Goal: Task Accomplishment & Management: Manage account settings

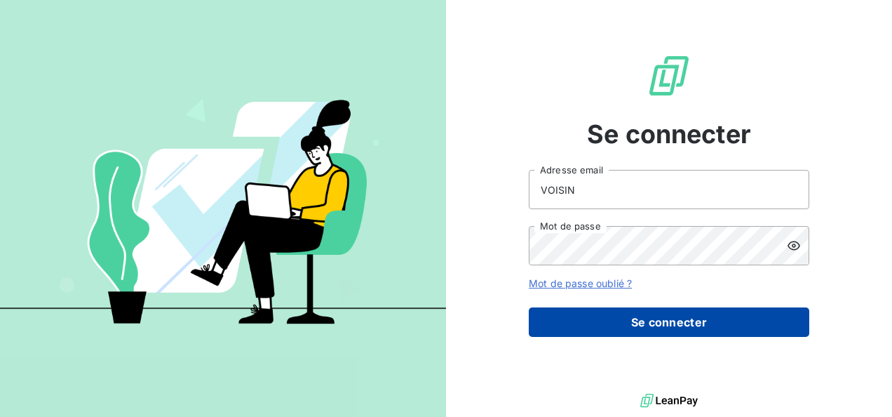
click at [675, 322] on button "Se connecter" at bounding box center [669, 321] width 281 height 29
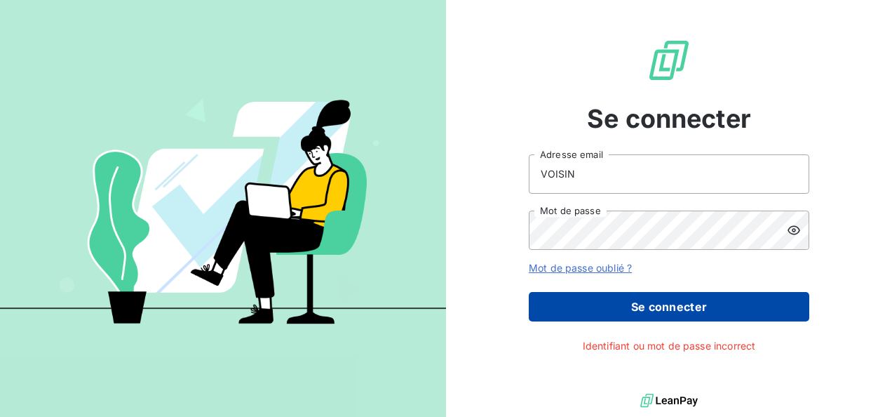
click at [666, 302] on button "Se connecter" at bounding box center [669, 306] width 281 height 29
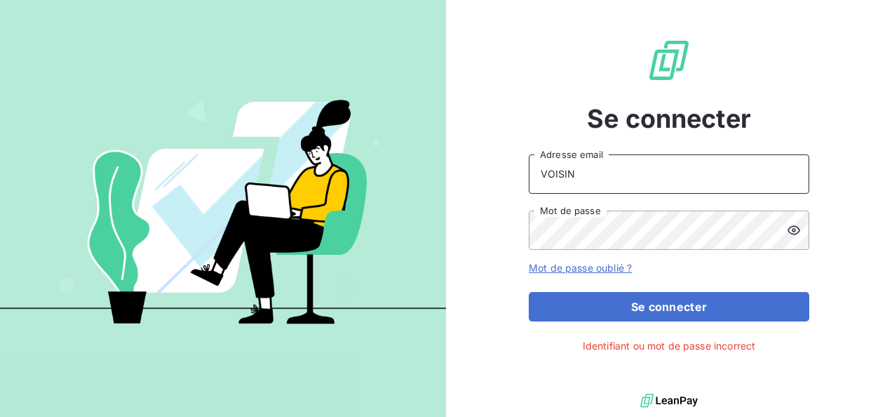
click at [652, 175] on input "VOISIN" at bounding box center [669, 173] width 281 height 39
type input "V"
type input "[PERSON_NAME][EMAIL_ADDRESS][DOMAIN_NAME]"
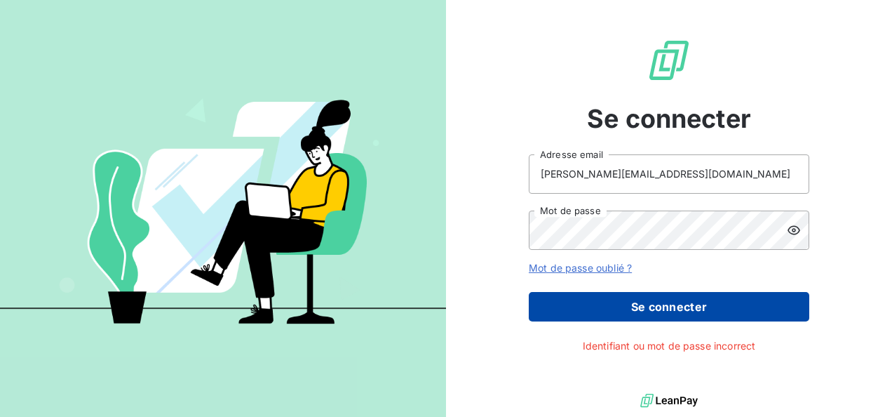
click at [647, 303] on button "Se connecter" at bounding box center [669, 306] width 281 height 29
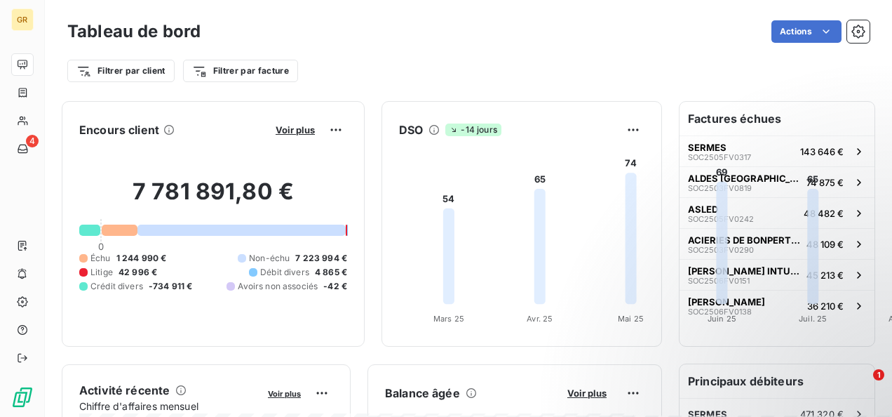
click at [98, 236] on div at bounding box center [89, 229] width 21 height 11
click at [315, 129] on span "Voir plus" at bounding box center [295, 129] width 39 height 11
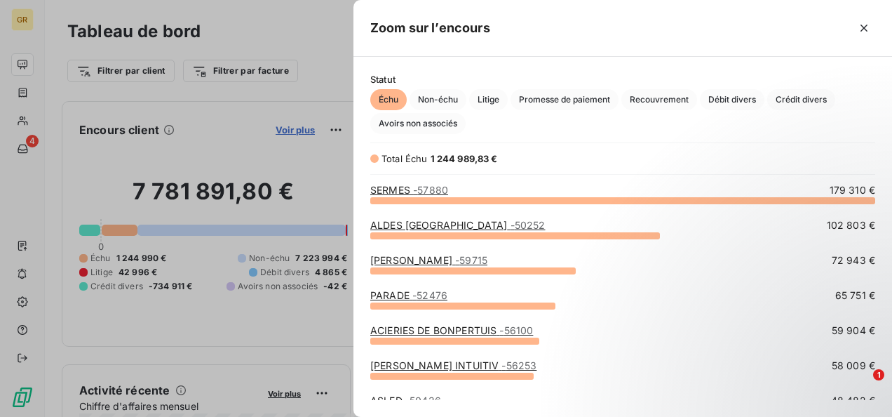
scroll to position [206, 527]
click at [785, 97] on span "Crédit divers" at bounding box center [801, 99] width 68 height 21
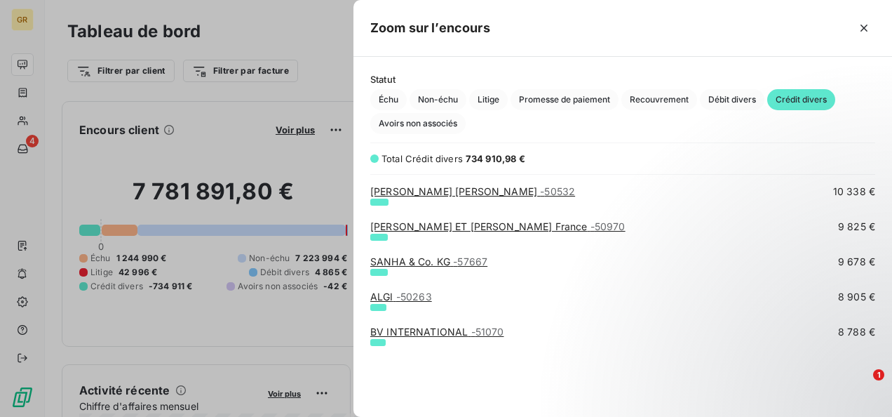
scroll to position [0, 0]
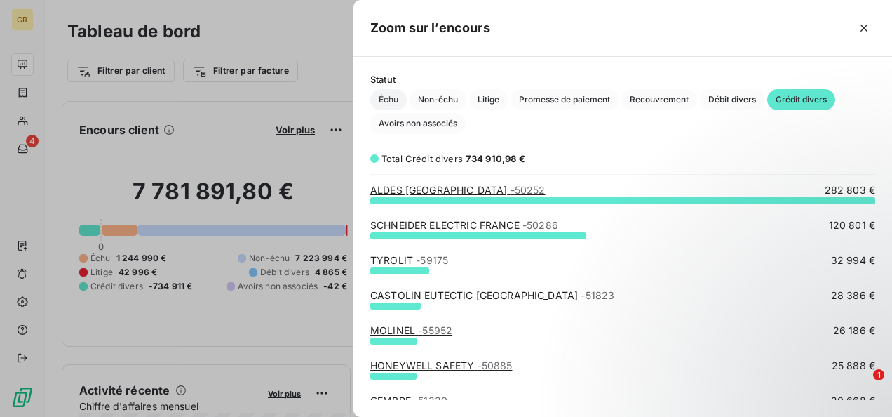
click at [388, 100] on span "Échu" at bounding box center [388, 99] width 36 height 21
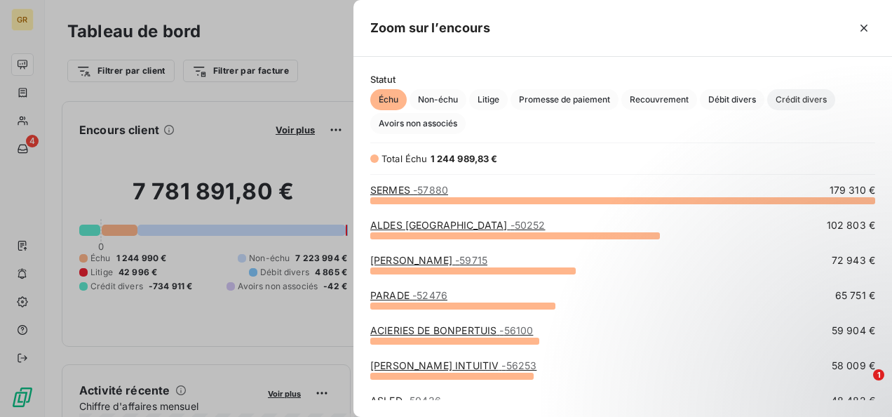
click at [806, 97] on span "Crédit divers" at bounding box center [801, 99] width 68 height 21
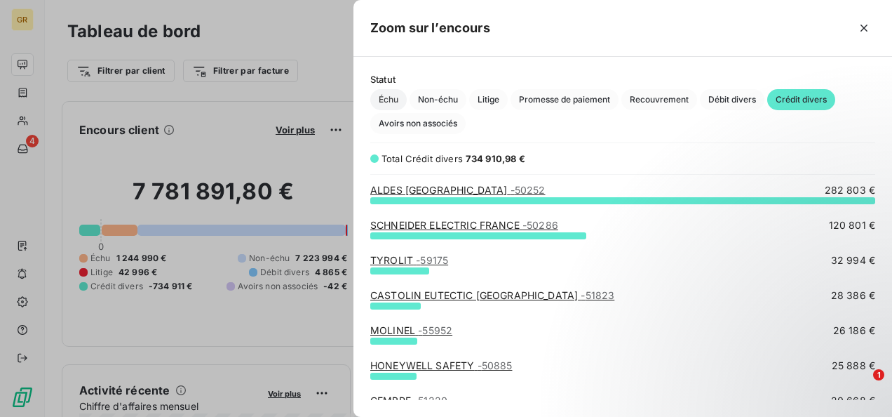
click at [386, 99] on span "Échu" at bounding box center [388, 99] width 36 height 21
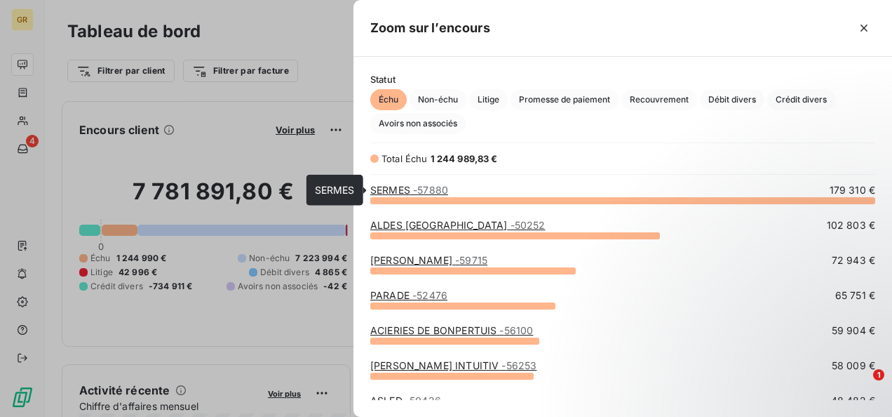
click at [394, 185] on link "SERMES - 57880" at bounding box center [409, 190] width 78 height 12
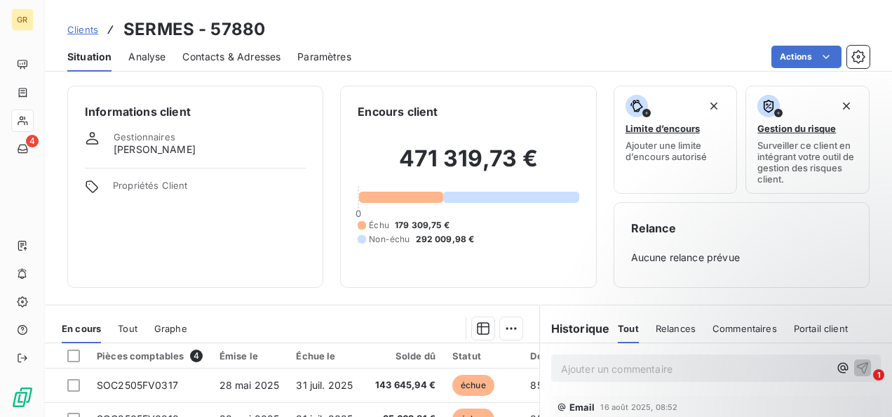
scroll to position [140, 0]
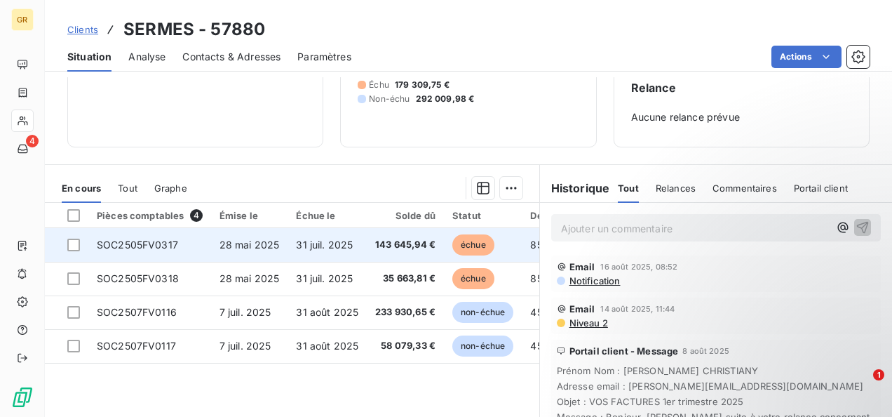
click at [147, 238] on span "SOC2505FV0317" at bounding box center [137, 244] width 81 height 12
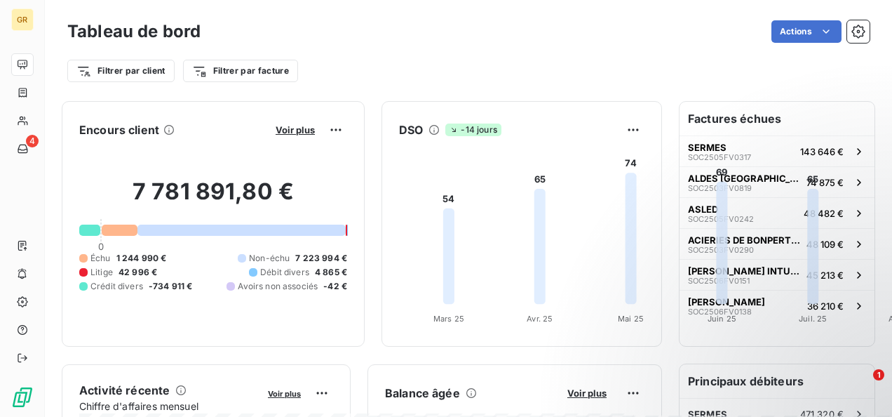
click at [281, 231] on div at bounding box center [241, 229] width 208 height 11
click at [278, 236] on div at bounding box center [241, 229] width 208 height 11
click at [711, 175] on span "ALDES FRANCE" at bounding box center [744, 178] width 113 height 11
click at [347, 119] on div "Voir plus" at bounding box center [309, 130] width 76 height 22
click at [315, 129] on span "Voir plus" at bounding box center [295, 129] width 39 height 11
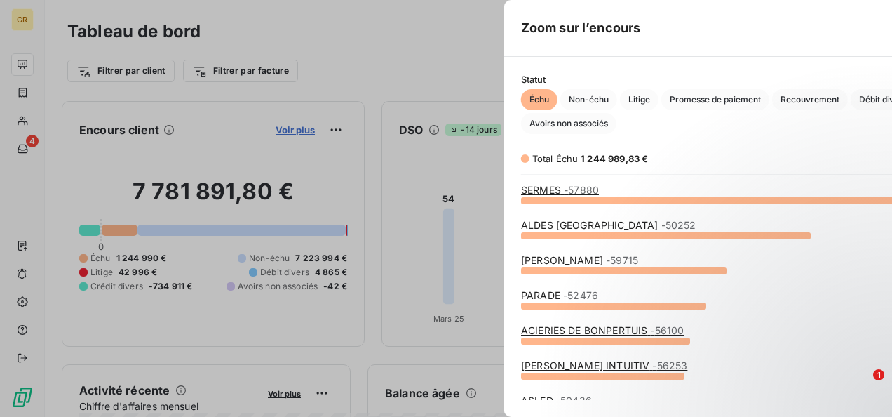
scroll to position [405, 527]
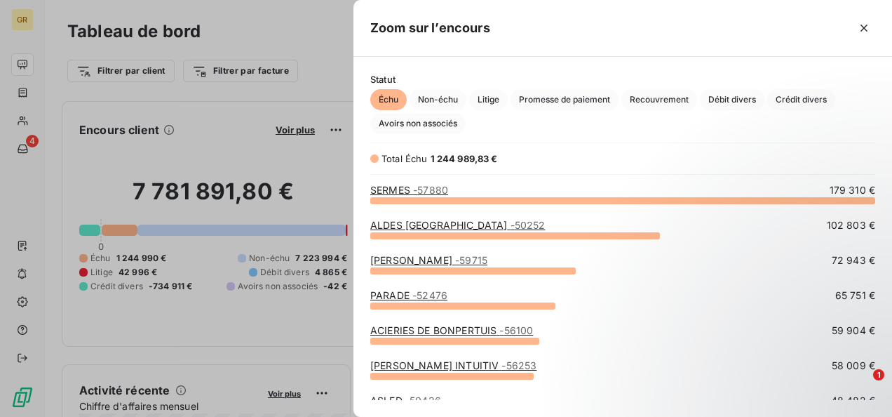
click at [436, 217] on div "SERMES - 57880 179 310 €" at bounding box center [622, 200] width 505 height 35
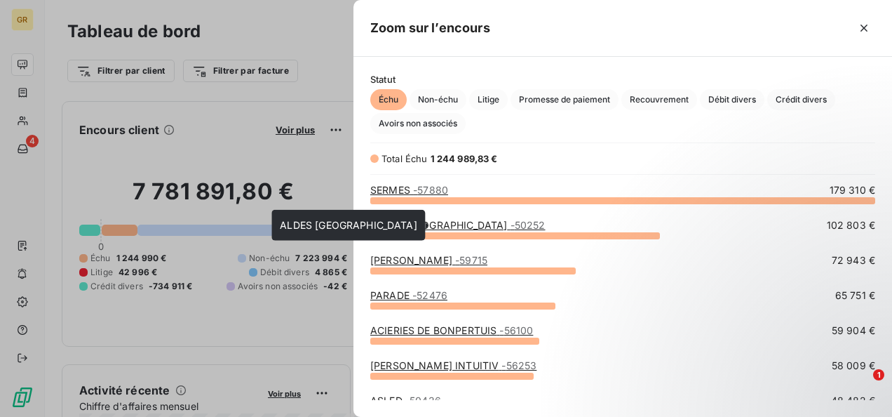
click at [431, 222] on link "ALDES FRANCE - 50252" at bounding box center [457, 225] width 175 height 12
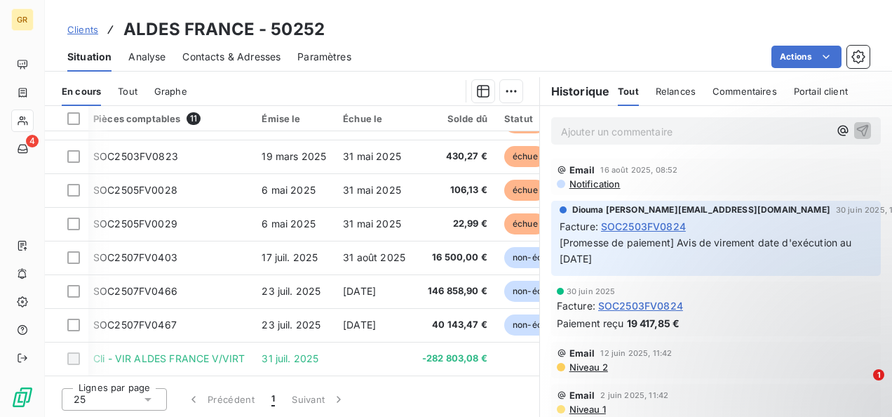
scroll to position [131, 0]
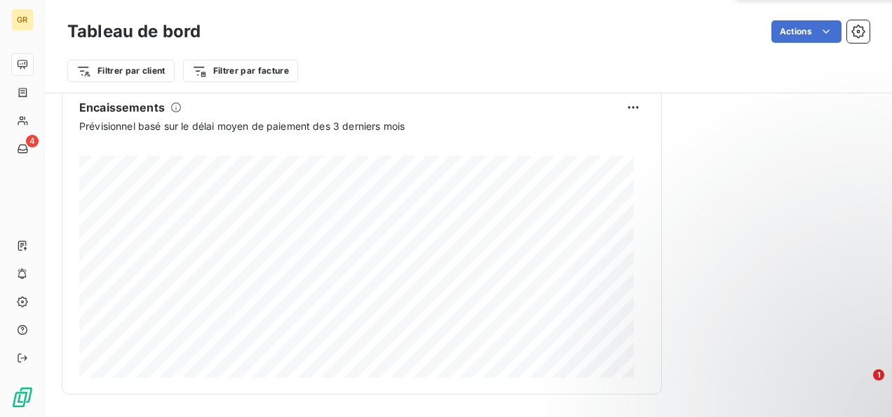
scroll to position [771, 0]
click at [628, 213] on html "GR 4 Tableau de bord Actions Filtrer par client Filtrer par facture Encours cli…" at bounding box center [446, 208] width 892 height 417
click at [581, 245] on div "Exporter" at bounding box center [589, 246] width 79 height 22
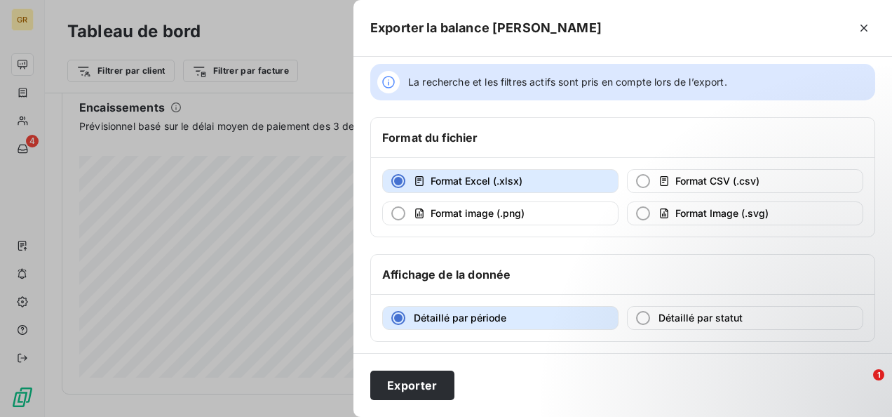
scroll to position [12, 0]
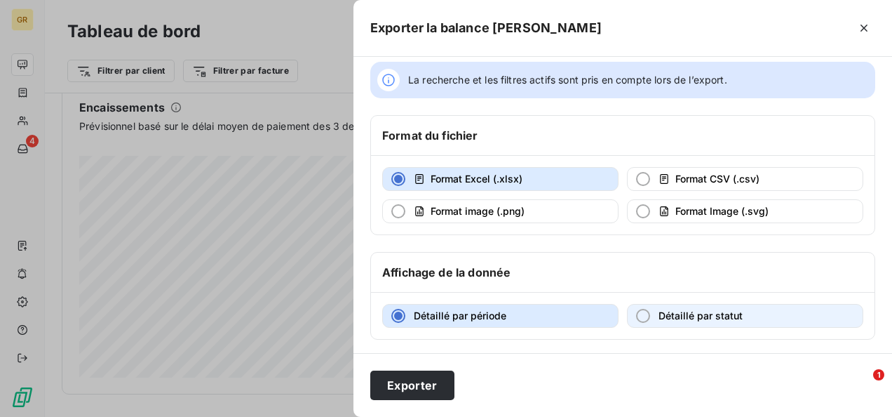
click at [638, 314] on div "button" at bounding box center [643, 316] width 14 height 14
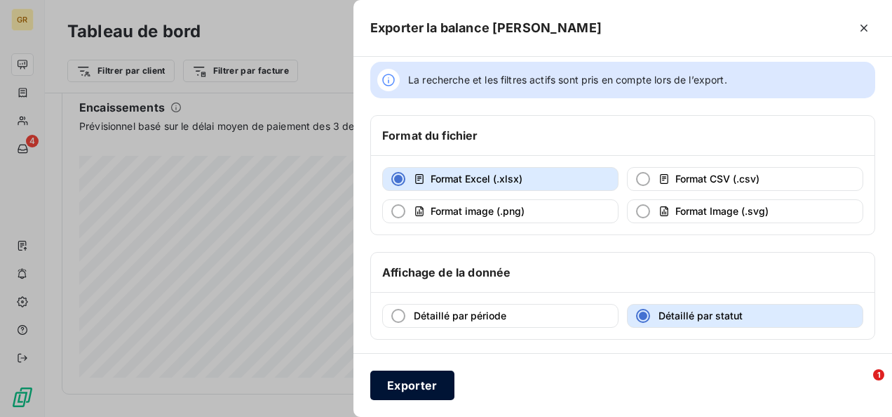
click at [407, 384] on button "Exporter" at bounding box center [412, 384] width 84 height 29
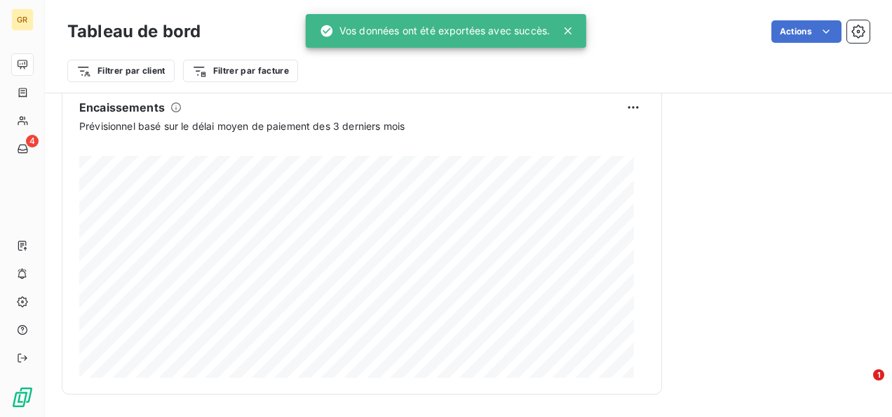
click at [570, 27] on icon at bounding box center [568, 31] width 14 height 14
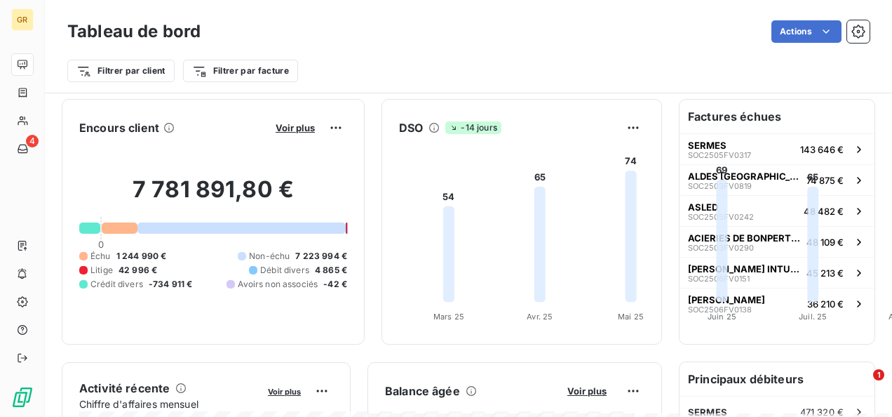
scroll to position [0, 0]
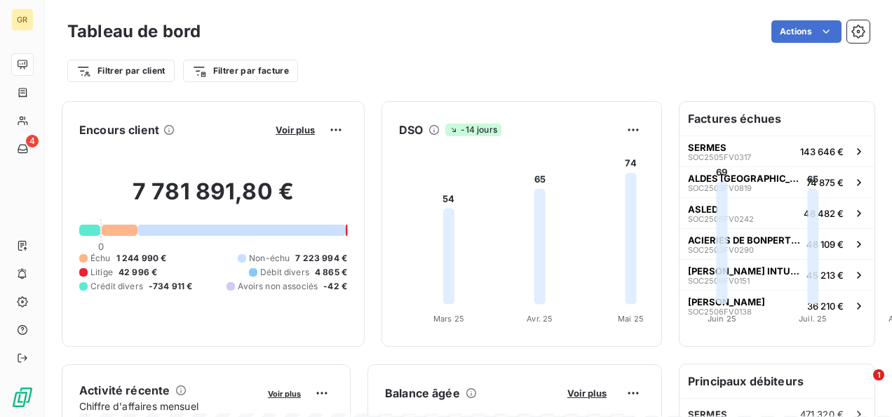
click at [818, 29] on html "GR 4 Tableau de bord Actions Filtrer par client Filtrer par facture Encours cli…" at bounding box center [446, 208] width 892 height 417
click at [852, 28] on icon "button" at bounding box center [857, 31] width 13 height 13
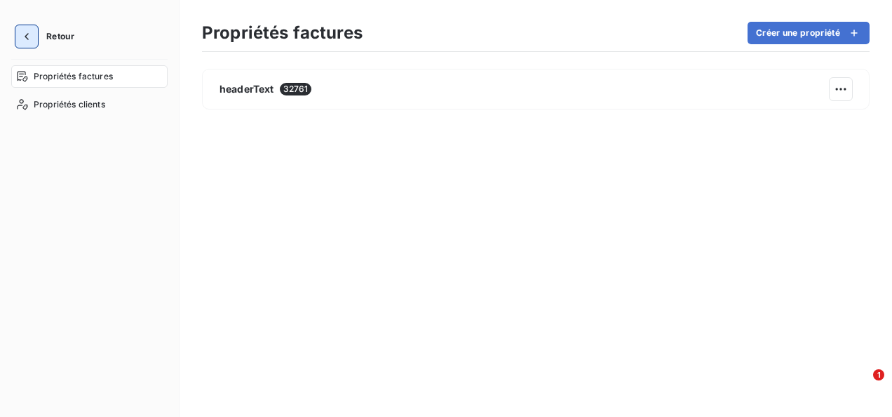
click at [29, 32] on icon "button" at bounding box center [27, 36] width 14 height 14
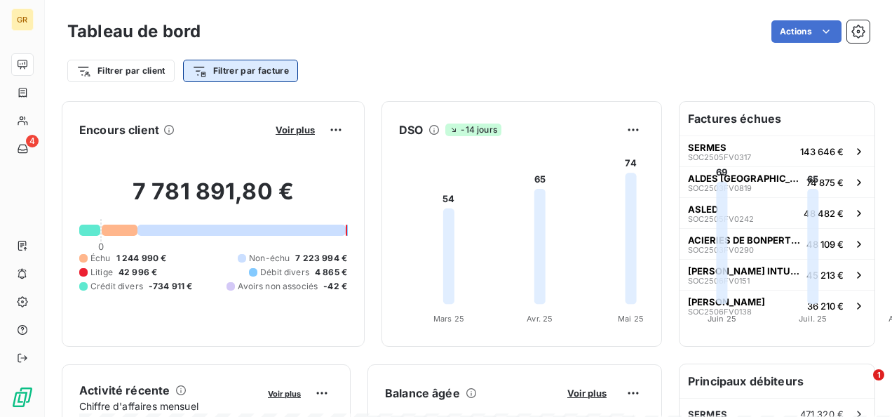
click at [224, 70] on html "GR 4 Tableau de bord Actions Filtrer par client Filtrer par facture Encours cli…" at bounding box center [446, 208] width 892 height 417
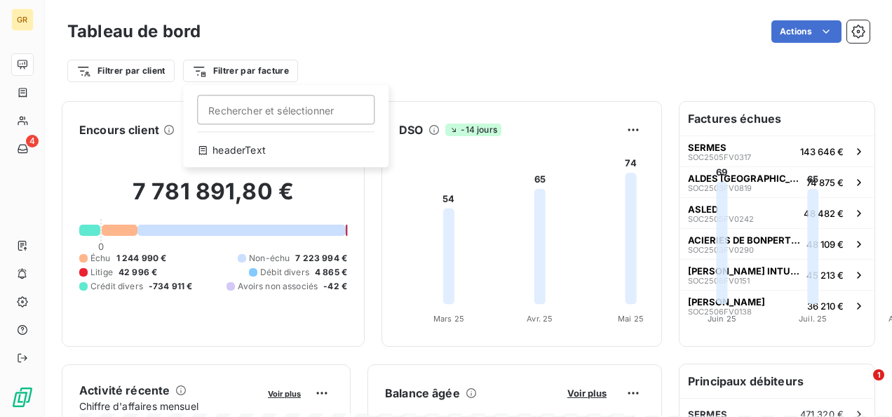
click at [417, 58] on html "GR 4 Tableau de bord Actions Filtrer par client Filtrer par facture Rechercher …" at bounding box center [446, 208] width 892 height 417
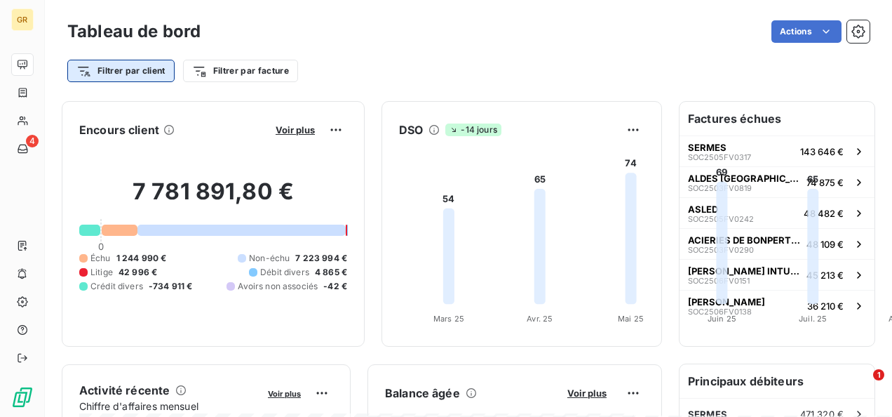
click at [138, 67] on html "GR 4 Tableau de bord Actions Filtrer par client Filtrer par facture Encours cli…" at bounding box center [446, 208] width 892 height 417
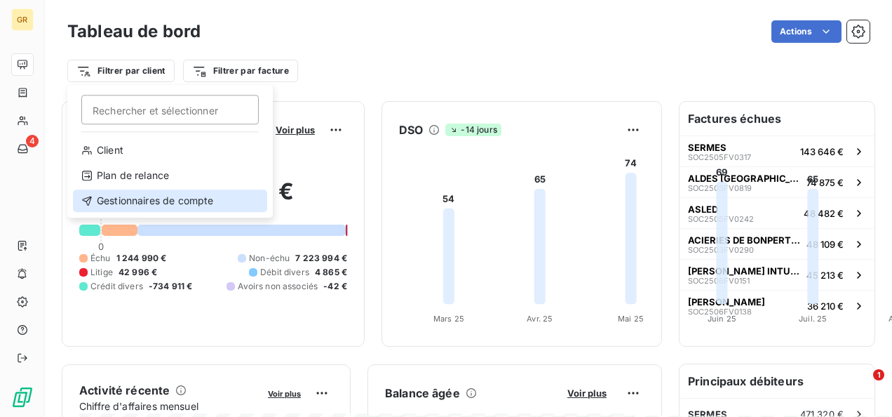
click at [141, 200] on div "Gestionnaires de compte" at bounding box center [170, 200] width 194 height 22
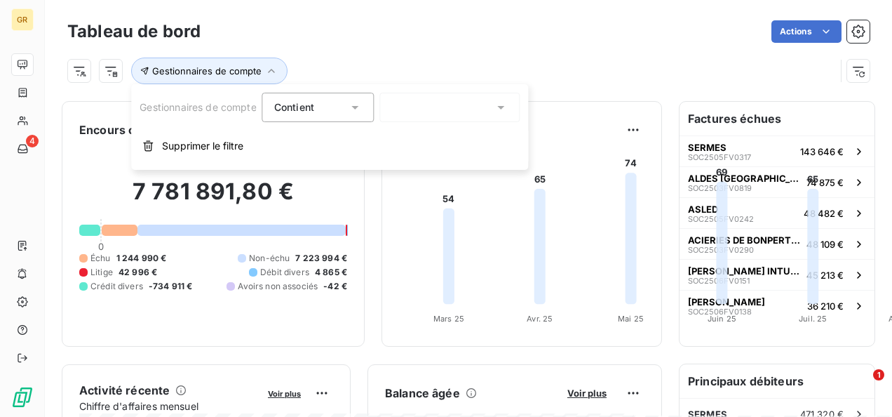
click at [359, 105] on icon at bounding box center [356, 107] width 14 height 14
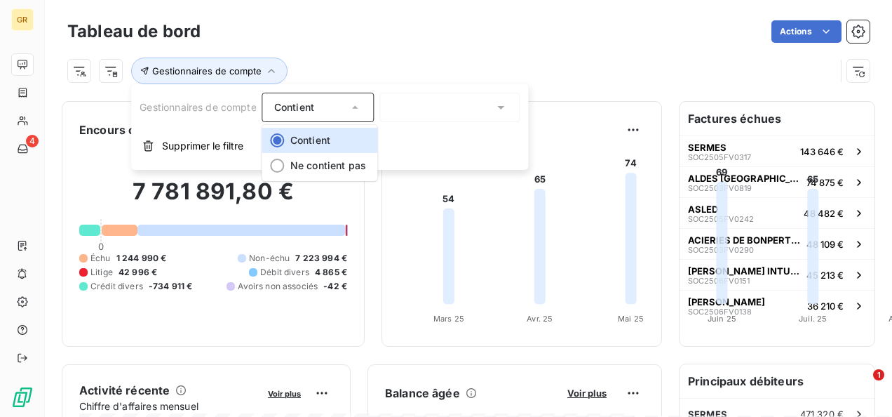
click at [505, 108] on icon at bounding box center [501, 107] width 14 height 14
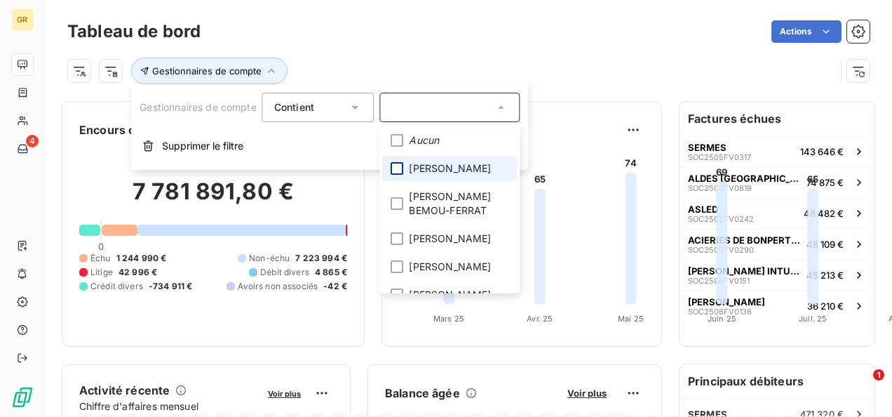
click at [402, 168] on div at bounding box center [397, 168] width 13 height 13
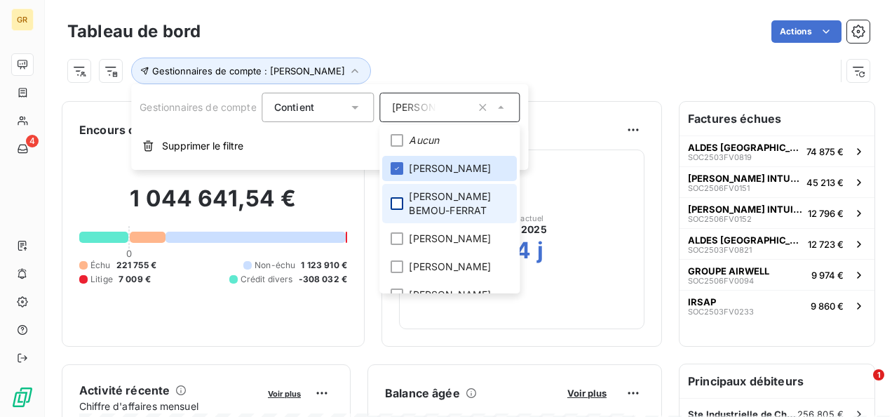
click at [397, 205] on div at bounding box center [397, 203] width 13 height 13
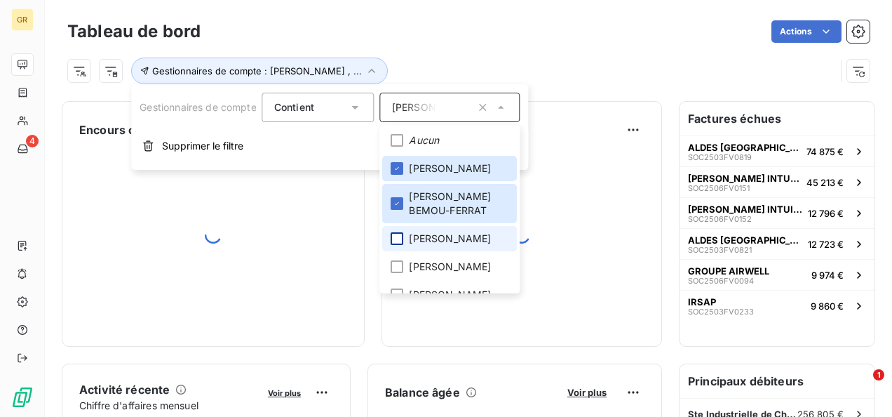
click at [394, 241] on div at bounding box center [397, 238] width 13 height 13
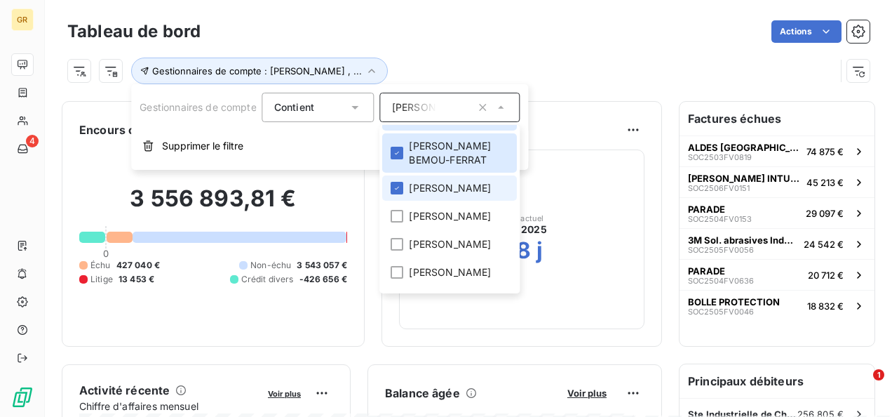
scroll to position [140, 0]
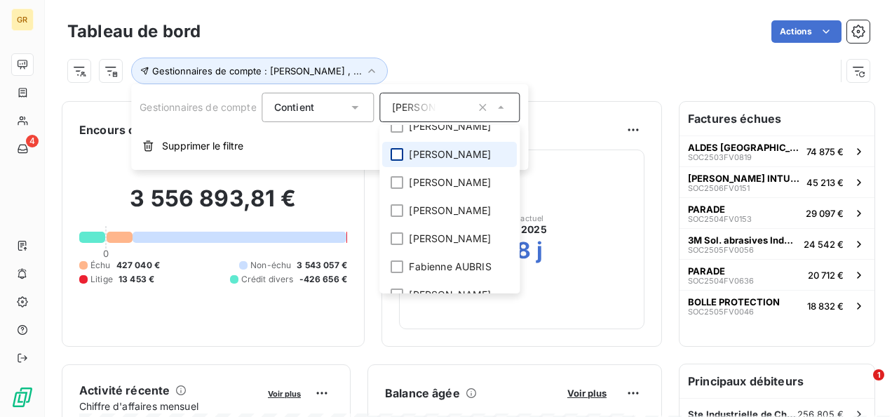
click at [398, 161] on div at bounding box center [397, 154] width 13 height 13
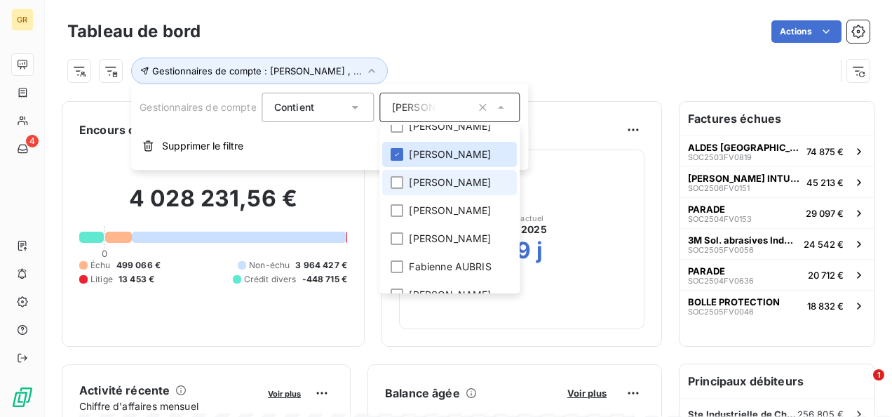
scroll to position [0, 0]
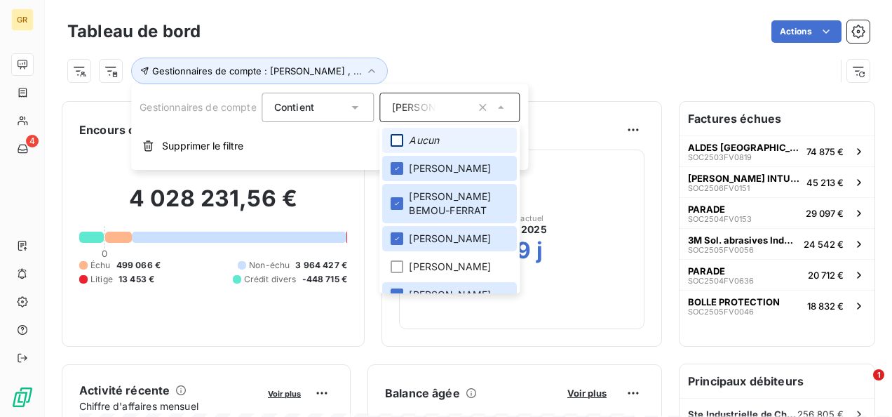
click at [400, 137] on div at bounding box center [397, 140] width 13 height 13
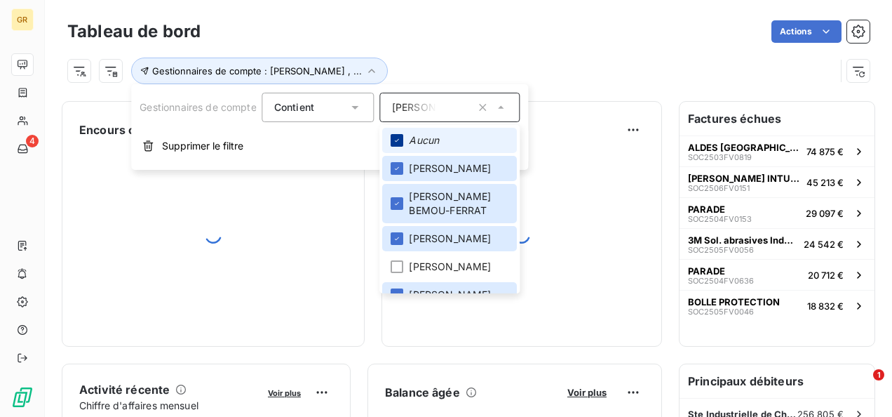
click at [400, 137] on icon at bounding box center [397, 140] width 8 height 8
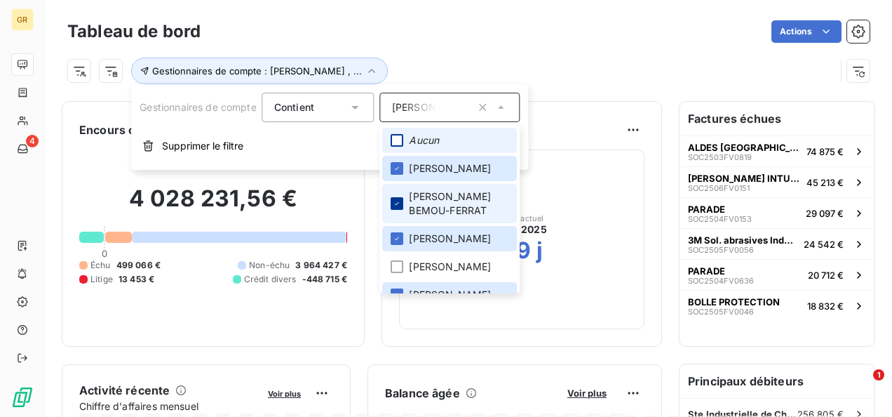
click at [396, 205] on icon at bounding box center [397, 203] width 8 height 8
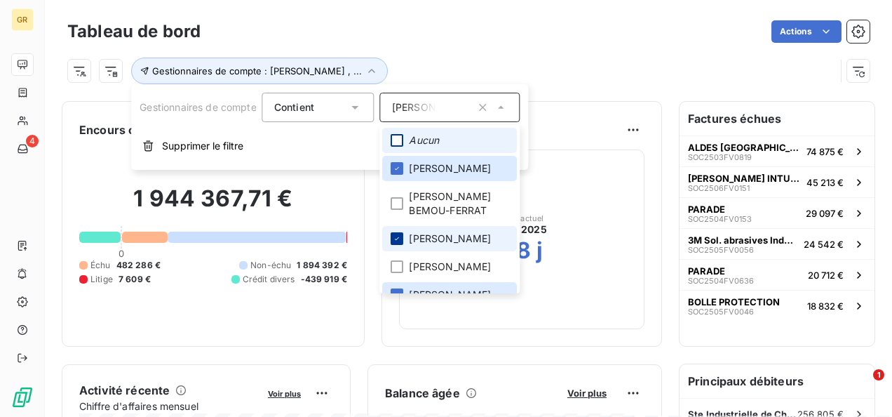
click at [399, 237] on icon at bounding box center [397, 238] width 8 height 8
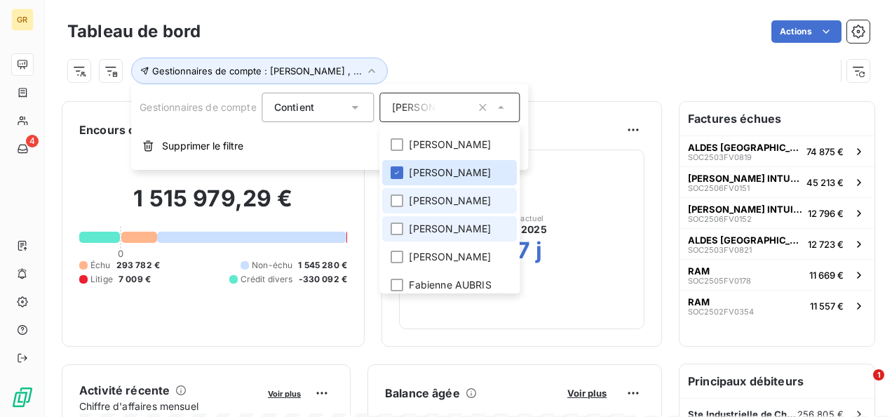
scroll to position [140, 0]
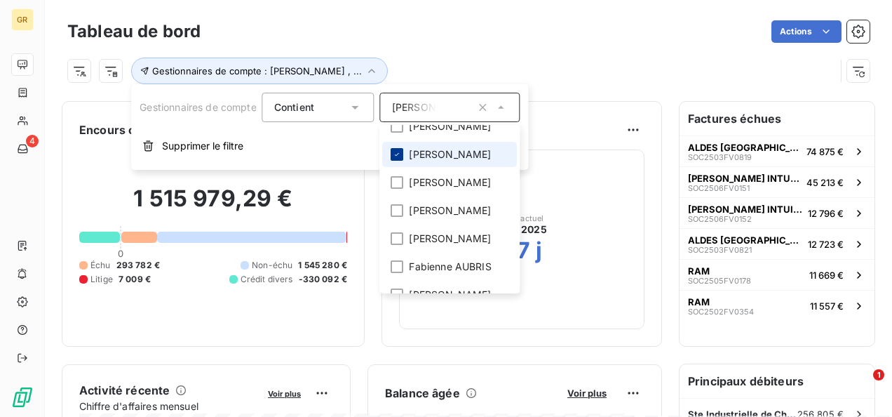
click at [399, 158] on icon at bounding box center [397, 154] width 8 height 8
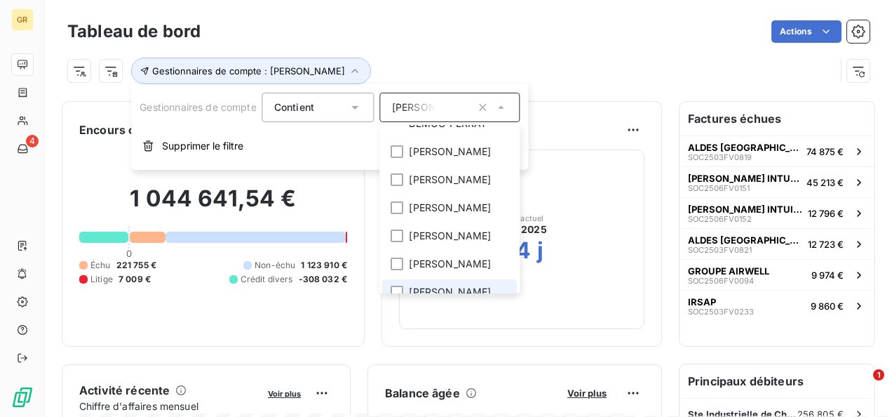
scroll to position [0, 0]
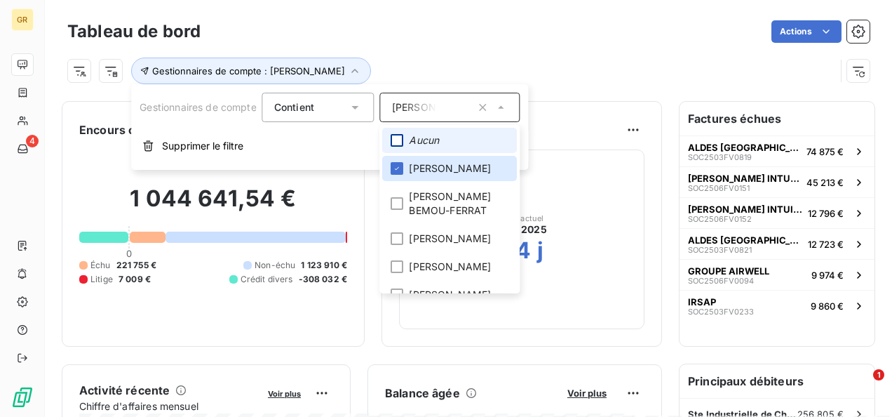
click at [574, 72] on div "Gestionnaires de compte : Jérôme GEOFFRIN" at bounding box center [451, 71] width 768 height 27
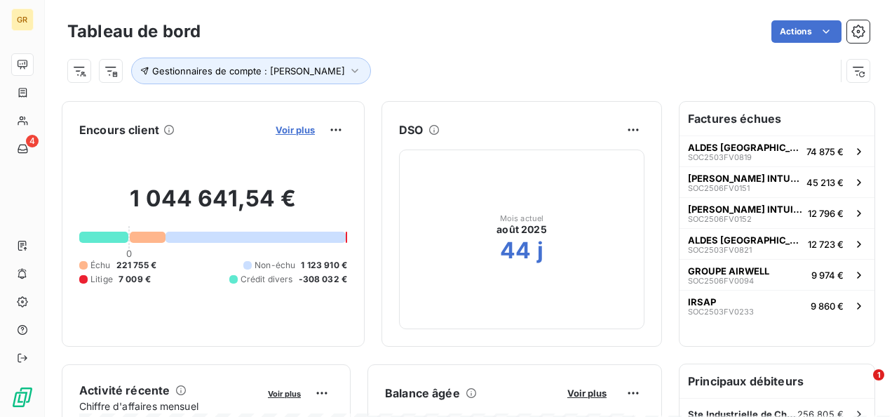
click at [315, 129] on span "Voir plus" at bounding box center [295, 129] width 39 height 11
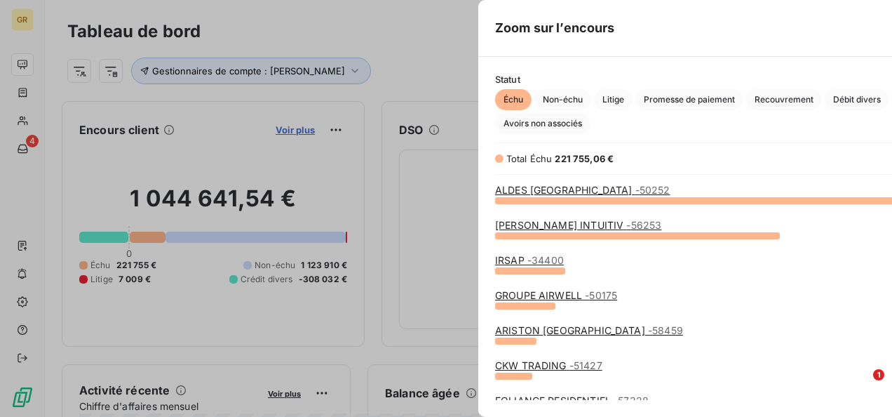
scroll to position [206, 527]
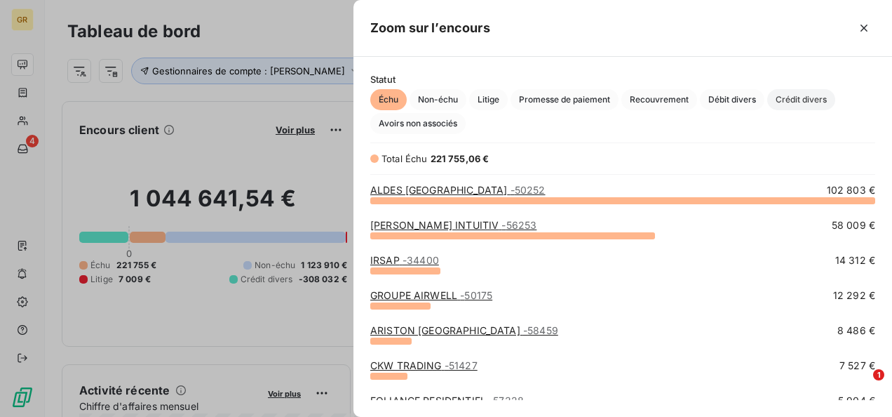
click at [808, 99] on span "Crédit divers" at bounding box center [801, 99] width 68 height 21
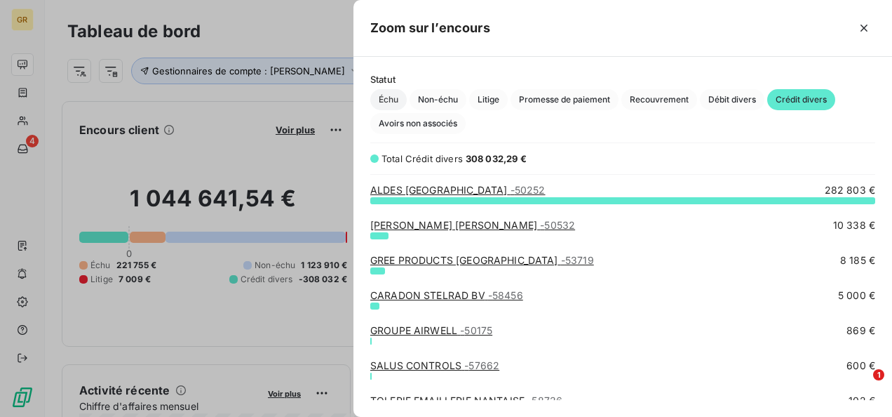
click at [383, 97] on span "Échu" at bounding box center [388, 99] width 36 height 21
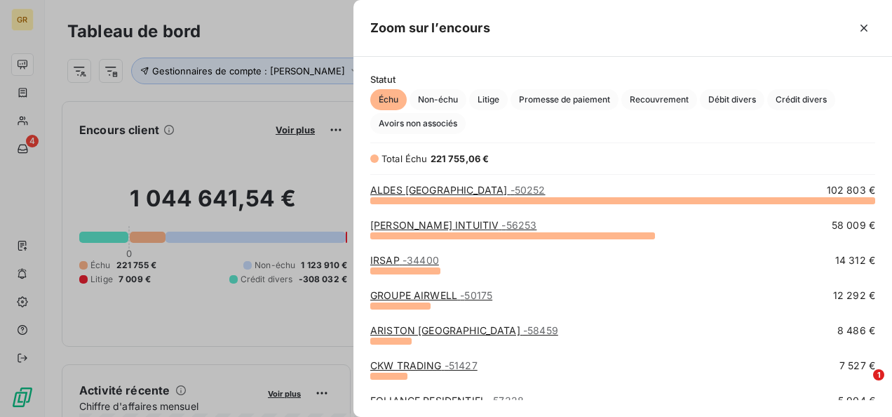
click at [865, 25] on icon "button" at bounding box center [864, 28] width 14 height 14
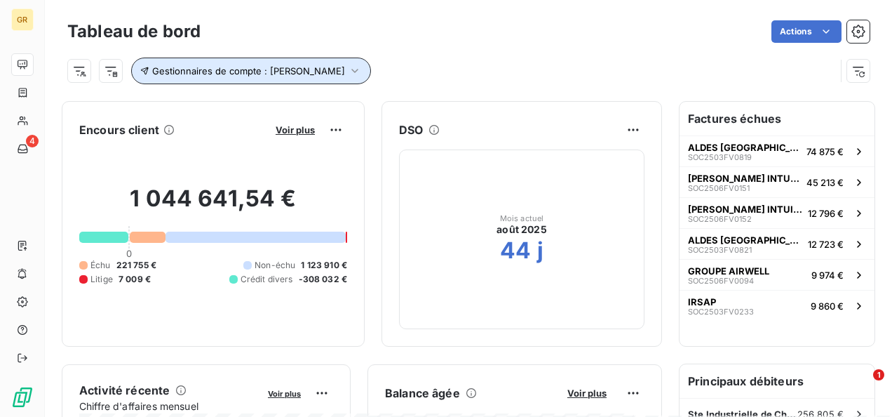
click at [357, 70] on icon "button" at bounding box center [355, 71] width 14 height 14
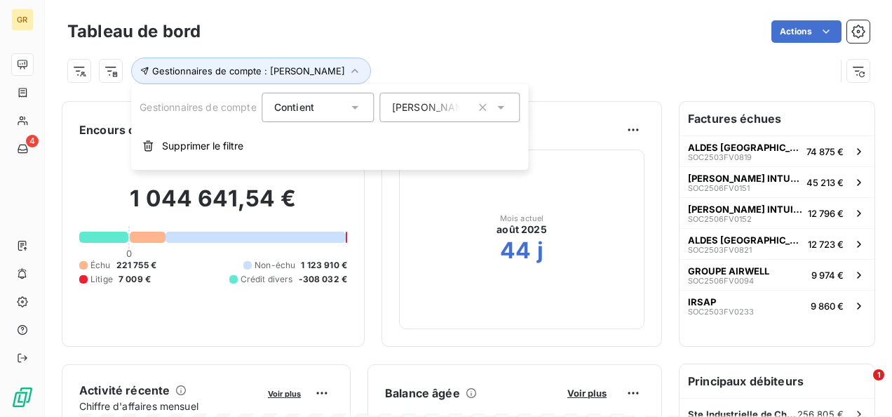
click at [504, 60] on div "Gestionnaires de compte : Jérôme GEOFFRIN" at bounding box center [451, 71] width 768 height 27
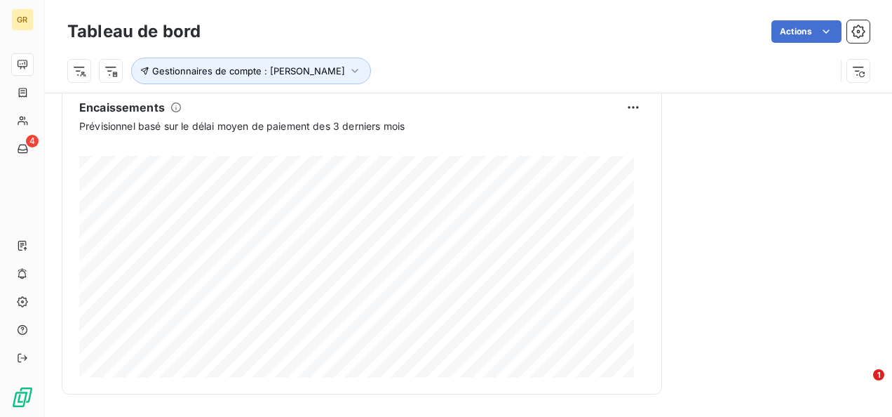
scroll to position [842, 0]
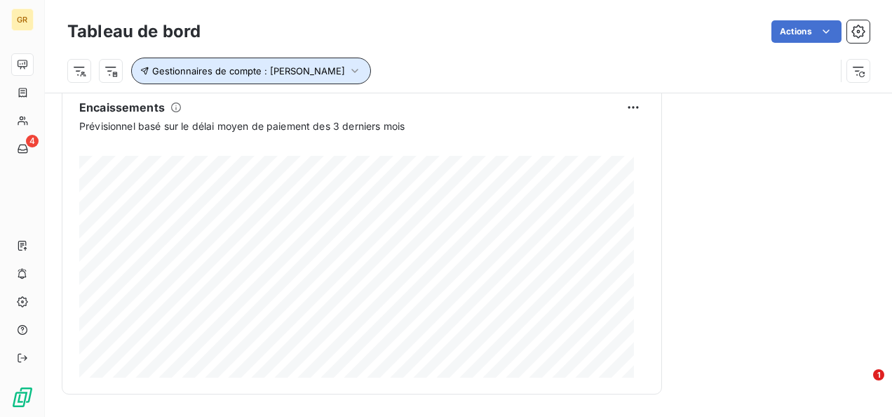
click at [359, 71] on icon "button" at bounding box center [355, 71] width 14 height 14
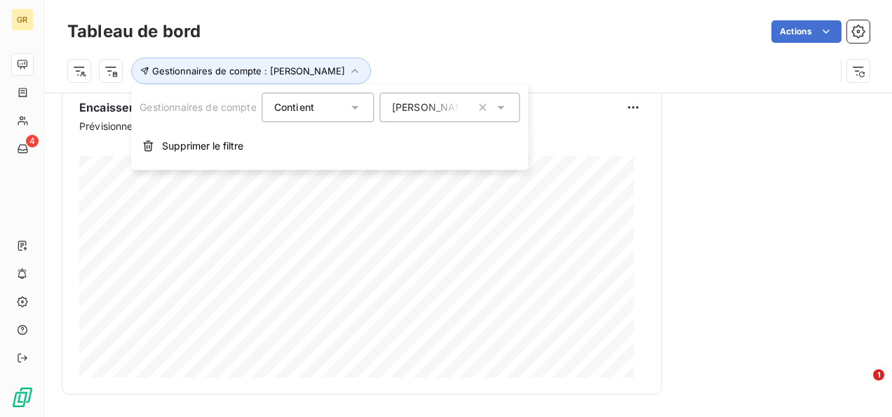
click at [505, 108] on icon at bounding box center [501, 107] width 14 height 14
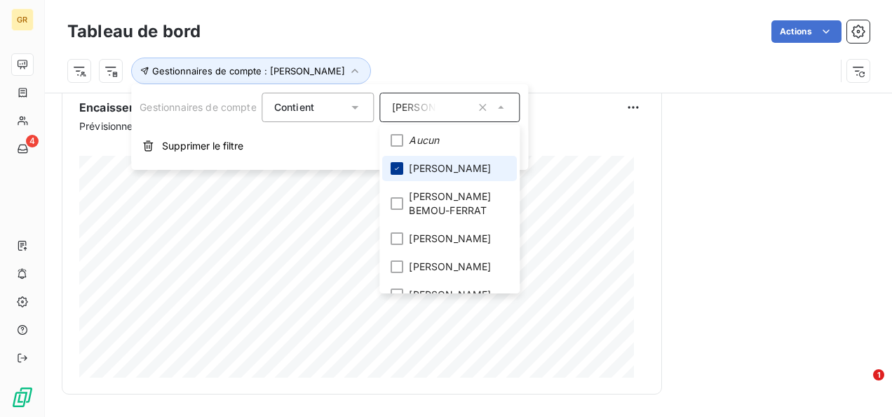
click at [398, 164] on icon at bounding box center [397, 168] width 8 height 8
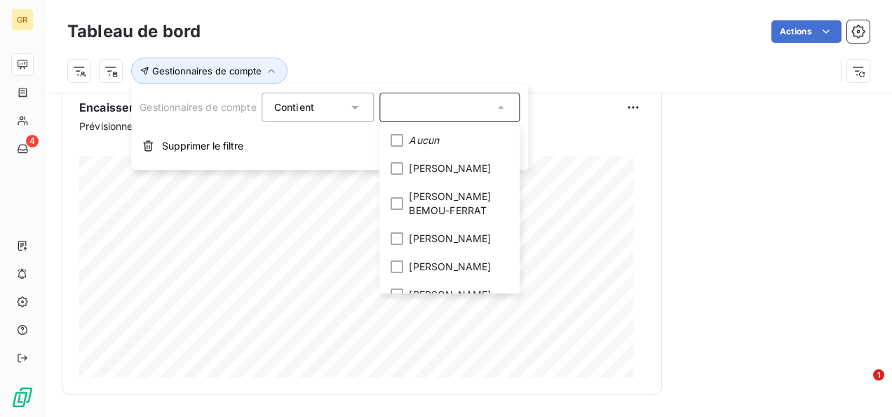
click at [558, 55] on div "Gestionnaires de compte" at bounding box center [468, 65] width 802 height 38
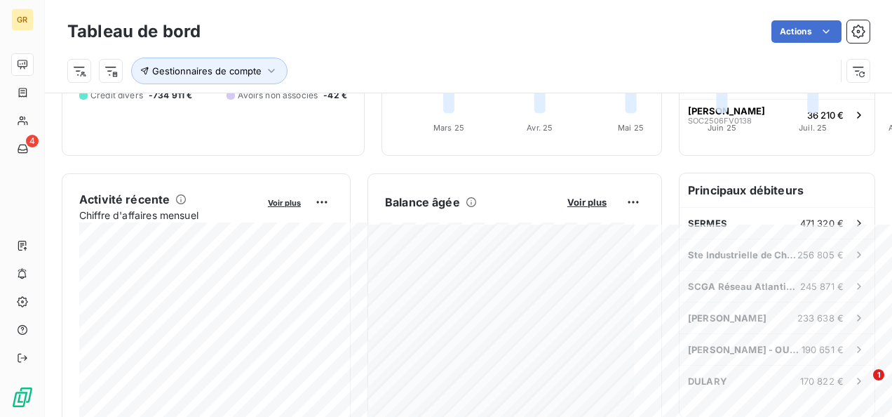
scroll to position [210, 0]
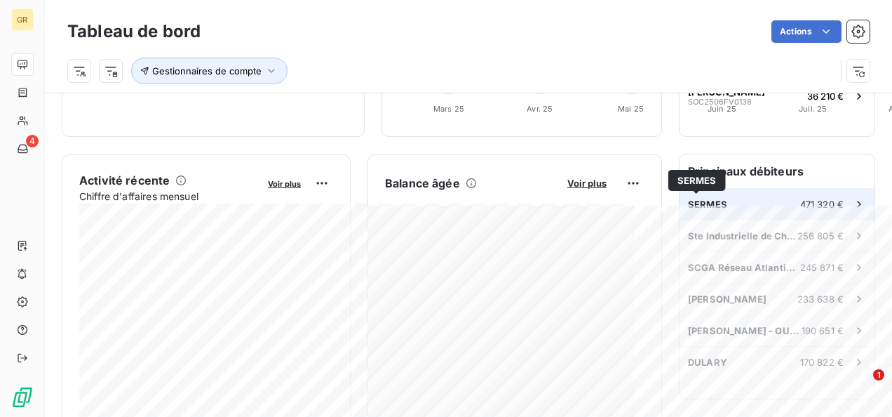
click at [701, 202] on span "SERMES" at bounding box center [707, 203] width 39 height 11
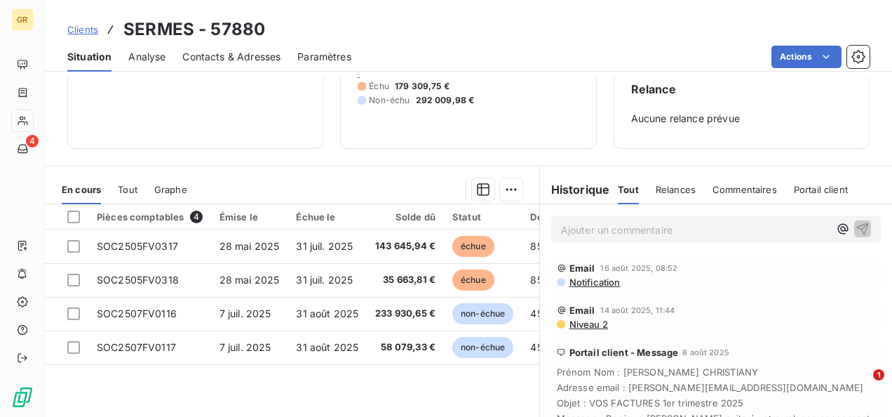
scroll to position [140, 0]
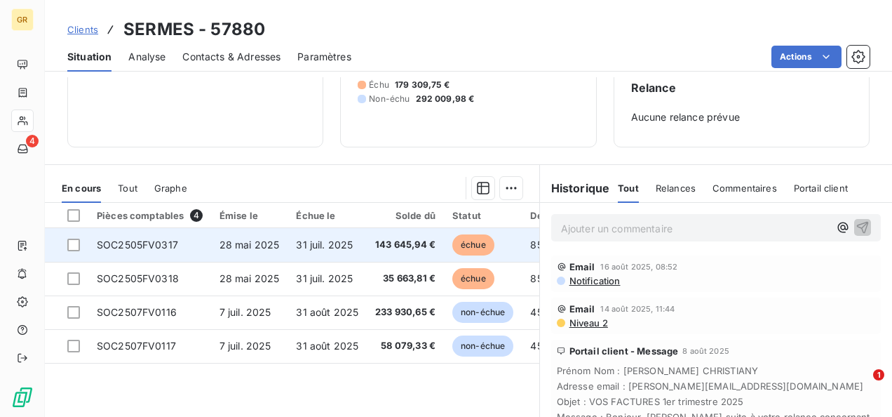
click at [401, 241] on span "143 645,94 €" at bounding box center [405, 245] width 60 height 14
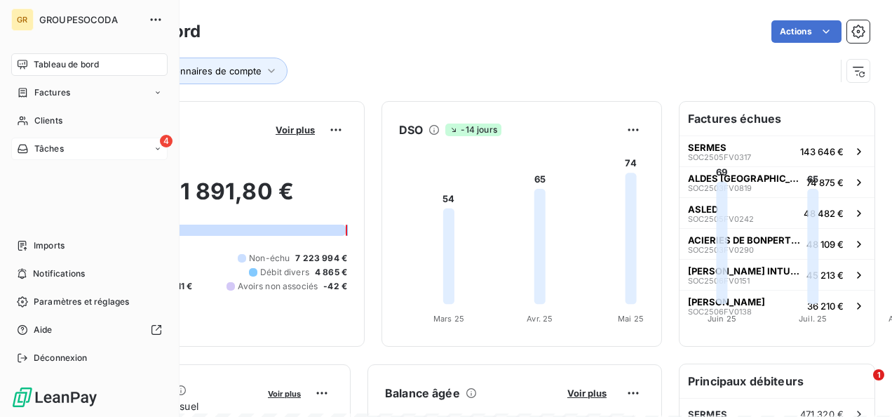
click at [24, 147] on icon at bounding box center [23, 148] width 12 height 11
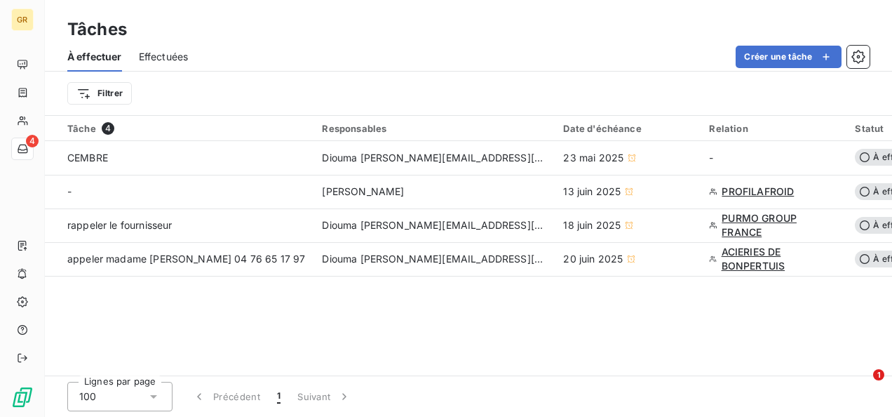
click at [371, 31] on div "Tâches" at bounding box center [468, 29] width 847 height 25
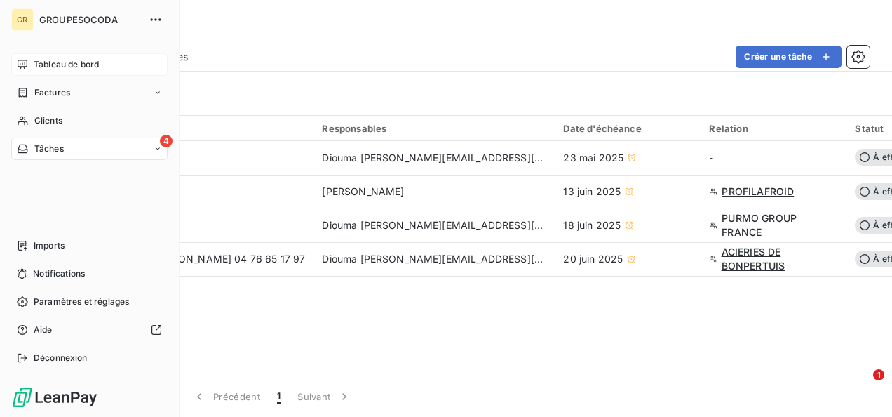
click at [17, 63] on icon at bounding box center [22, 64] width 11 height 11
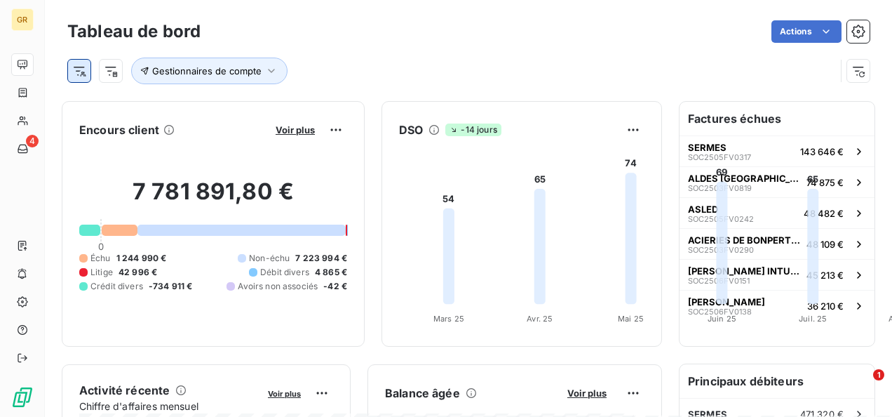
click at [80, 71] on html "GR 4 Tableau de bord Actions Gestionnaires de compte Encours client Voir plus 7…" at bounding box center [446, 208] width 892 height 417
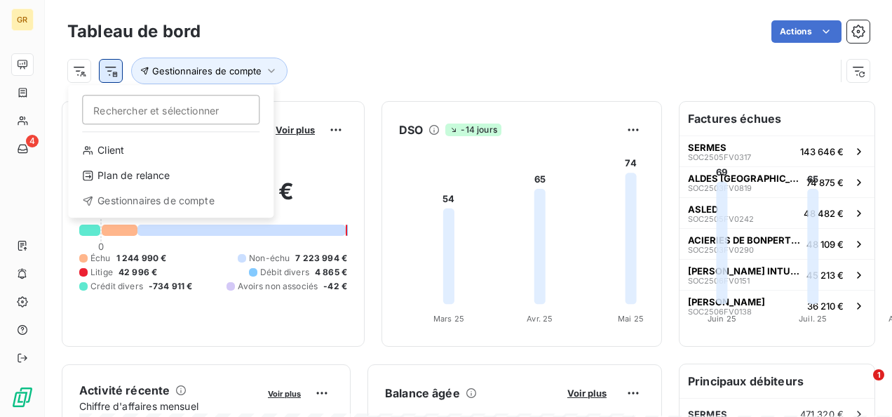
click at [111, 72] on html "GR 4 Tableau de bord Actions Rechercher et sélectionner Client Plan de relance …" at bounding box center [446, 208] width 892 height 417
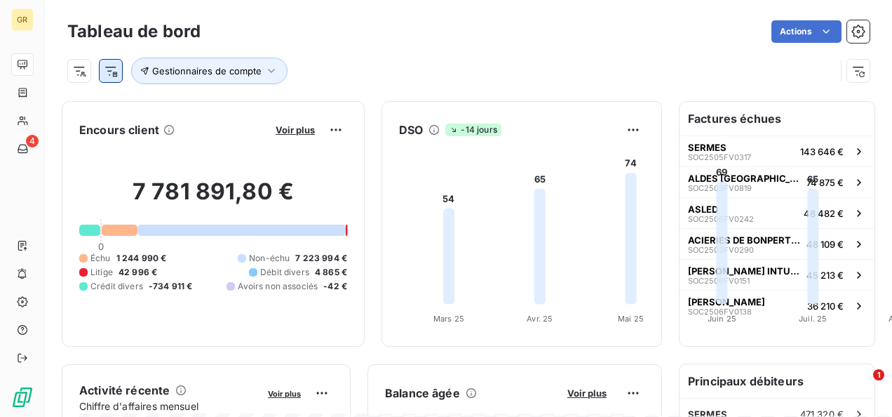
click at [112, 70] on html "GR 4 Tableau de bord Actions Gestionnaires de compte Encours client Voir plus 7…" at bounding box center [446, 208] width 892 height 417
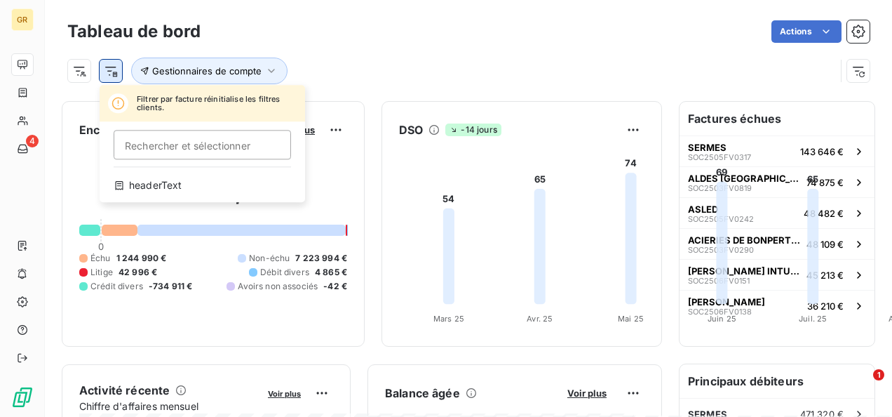
click at [112, 70] on html "GR 4 Tableau de bord Actions Filtrer par facture réinitialise les filtres clien…" at bounding box center [446, 208] width 892 height 417
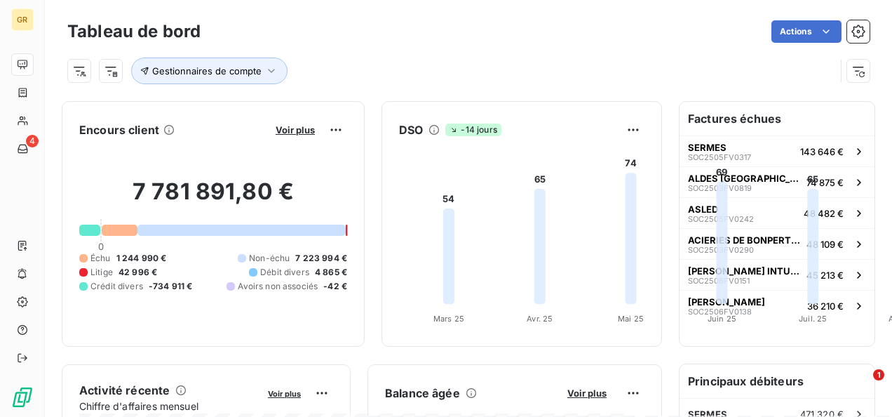
click at [319, 69] on div "Gestionnaires de compte" at bounding box center [451, 71] width 768 height 27
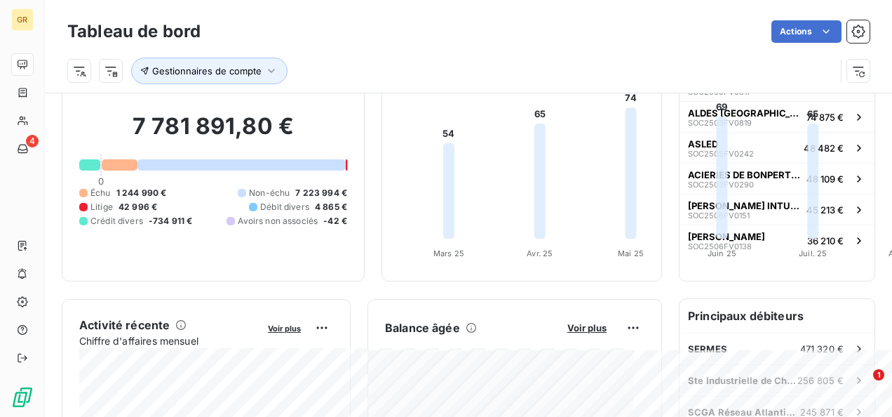
scroll to position [210, 0]
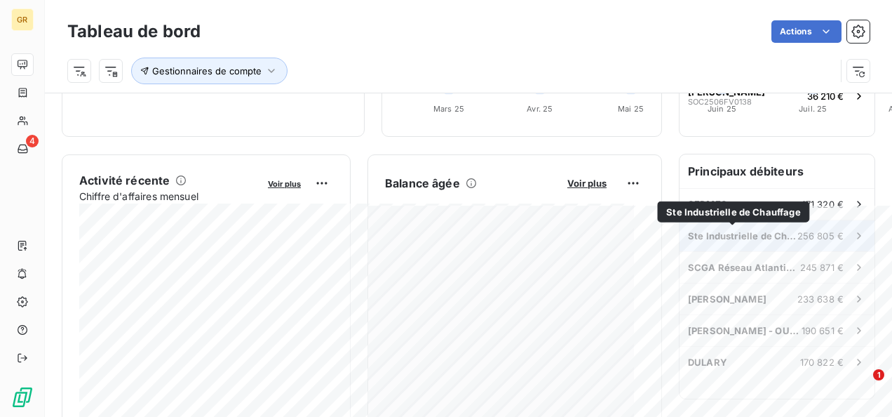
click at [757, 232] on span "Ste Industrielle de Chauffage" at bounding box center [742, 235] width 109 height 11
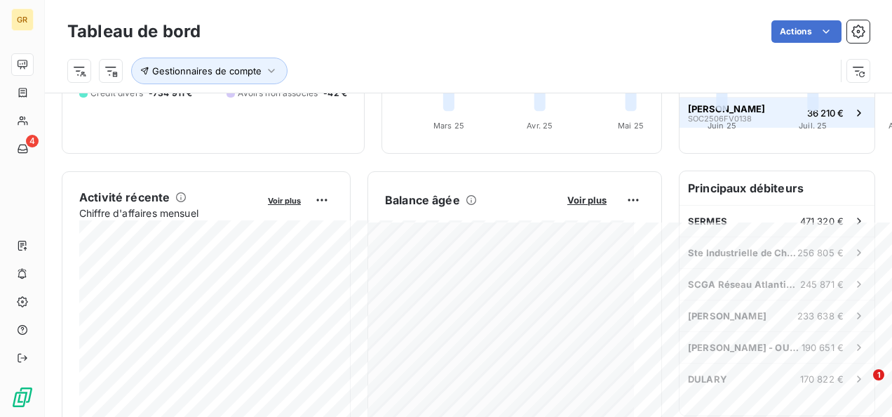
scroll to position [210, 0]
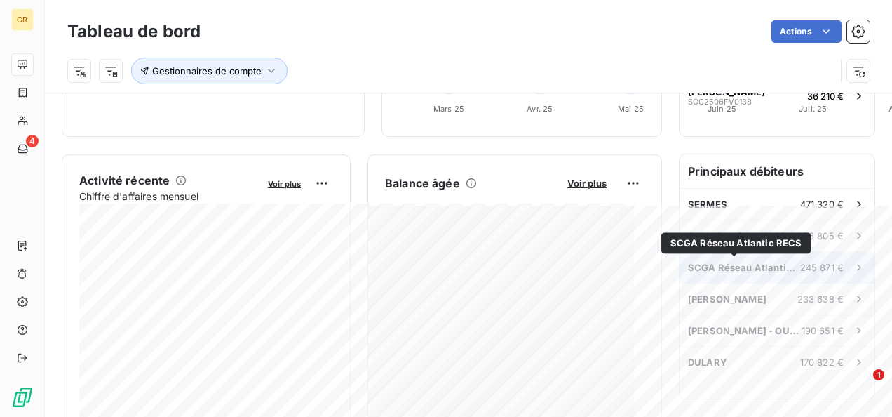
click at [738, 264] on span "SCGA Réseau Atlantic RECS" at bounding box center [744, 267] width 112 height 11
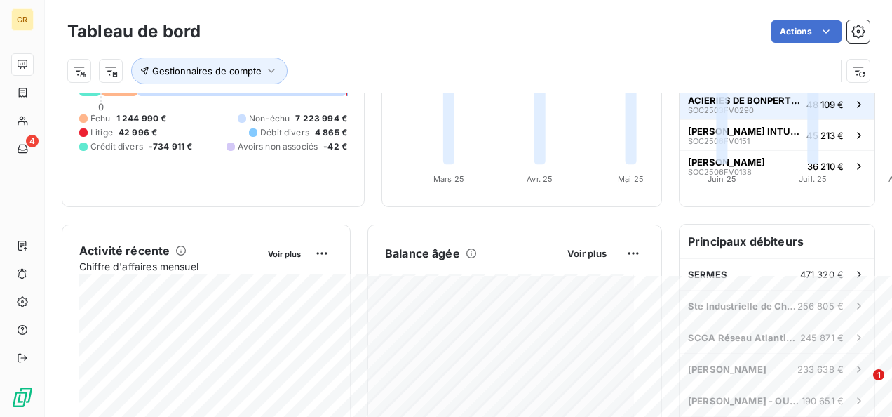
scroll to position [210, 0]
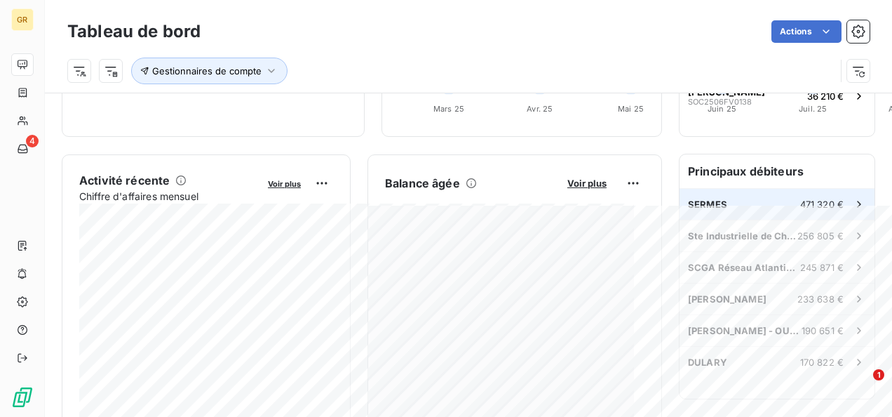
click at [695, 202] on span "SERMES" at bounding box center [707, 203] width 39 height 11
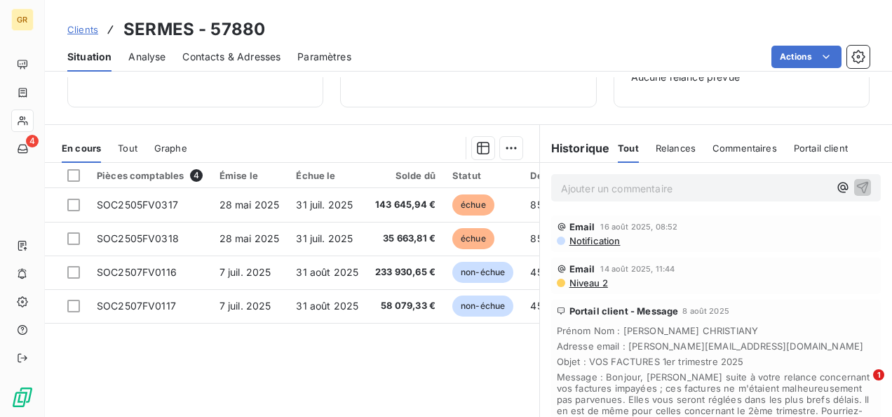
scroll to position [210, 0]
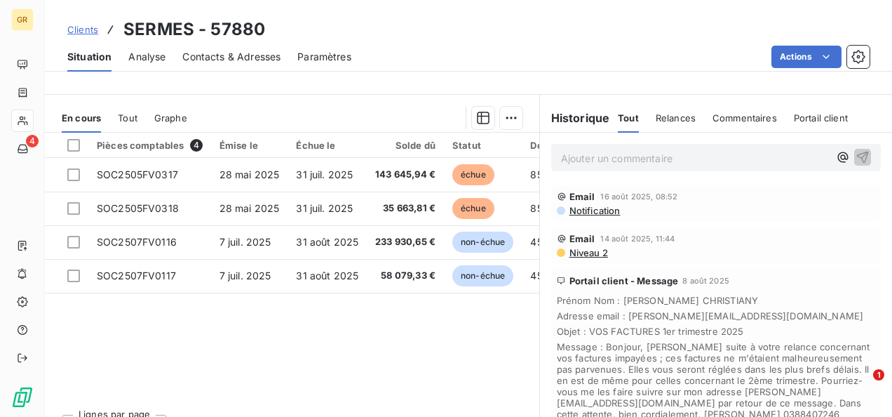
click at [669, 114] on span "Relances" at bounding box center [676, 117] width 40 height 11
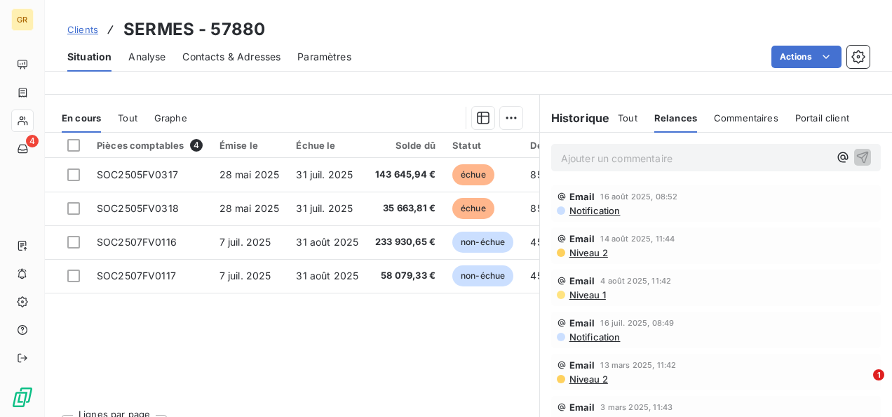
click at [736, 118] on span "Commentaires" at bounding box center [746, 117] width 65 height 11
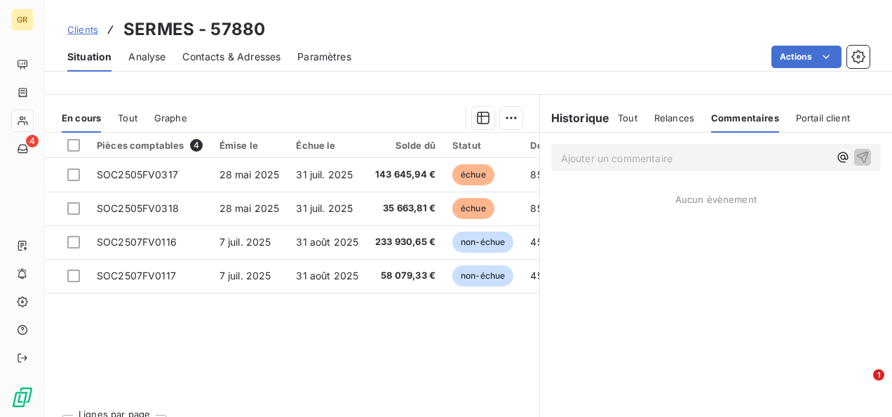
click at [812, 116] on span "Portail client" at bounding box center [823, 117] width 54 height 11
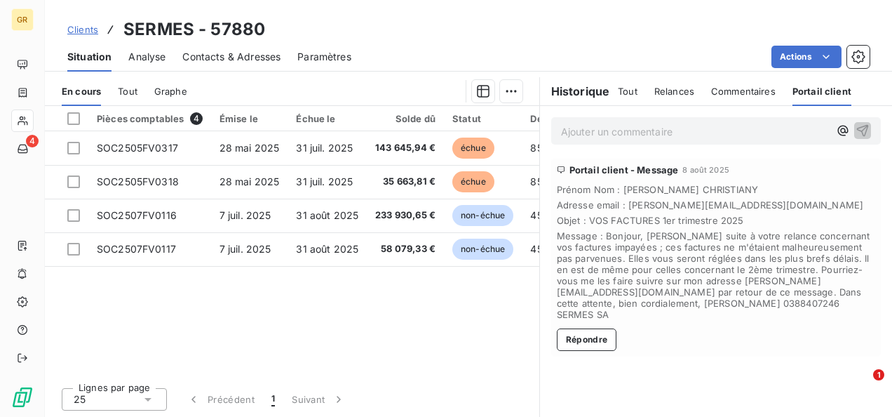
scroll to position [0, 0]
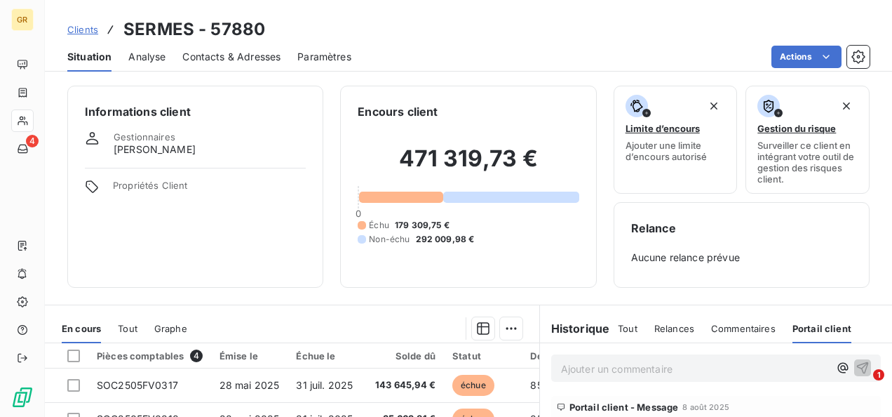
click at [149, 58] on span "Analyse" at bounding box center [146, 57] width 37 height 14
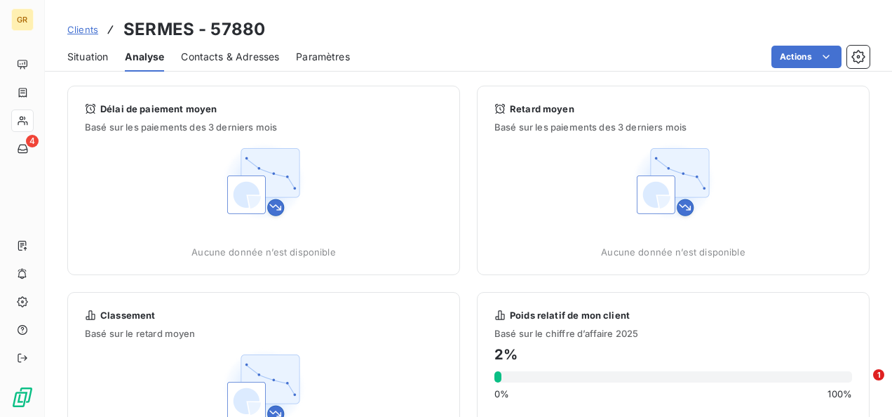
click at [234, 59] on span "Contacts & Adresses" at bounding box center [230, 57] width 98 height 14
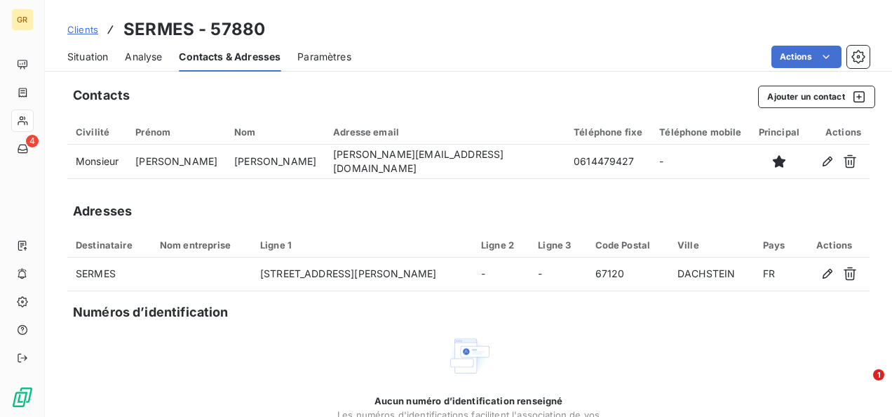
click at [325, 51] on span "Paramètres" at bounding box center [324, 57] width 54 height 14
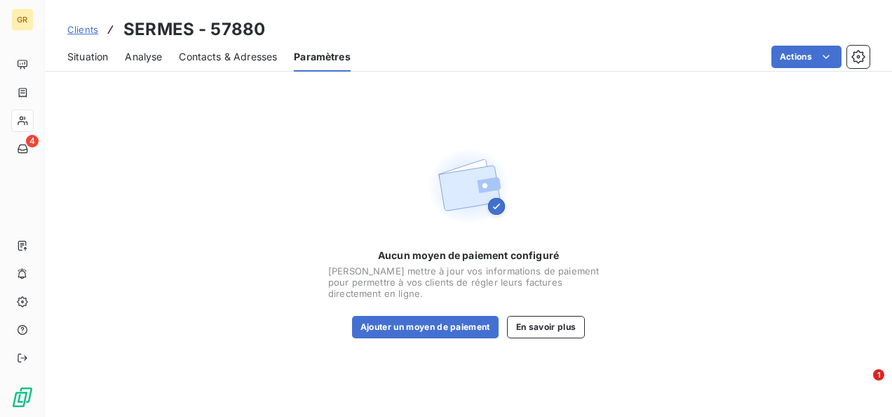
click at [79, 52] on span "Situation" at bounding box center [87, 57] width 41 height 14
